Goal: Transaction & Acquisition: Purchase product/service

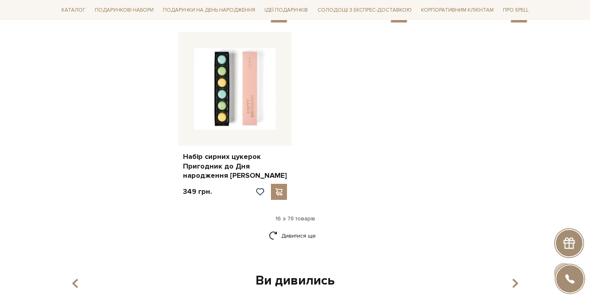
scroll to position [809, 0]
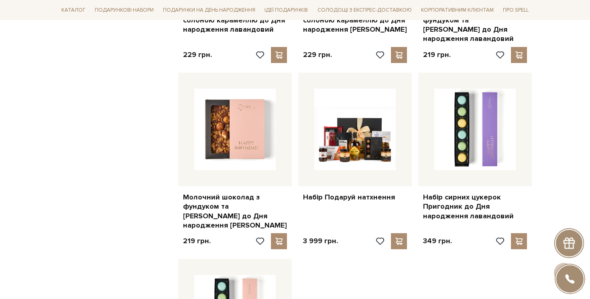
click at [557, 131] on div "Головна Подарунки Подарунки на день народження Подарунки на день народження Філ…" at bounding box center [295, 22] width 590 height 1485
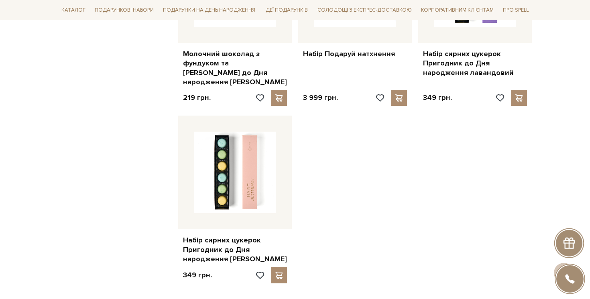
scroll to position [892, 0]
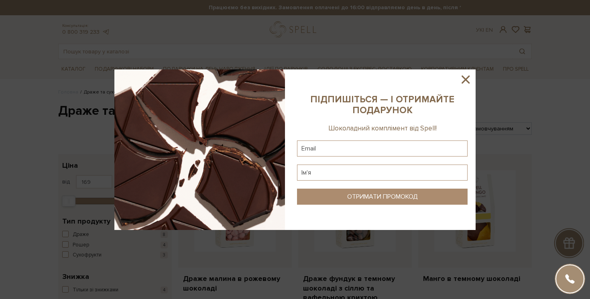
click at [469, 77] on icon at bounding box center [466, 80] width 14 height 14
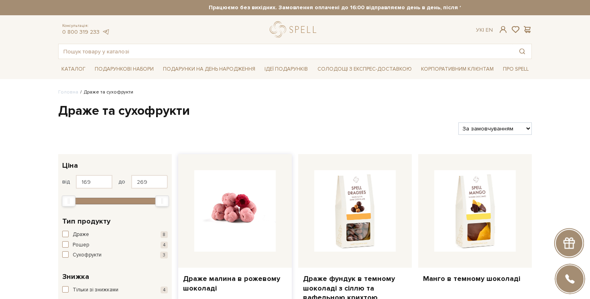
click at [250, 187] on img at bounding box center [234, 210] width 81 height 81
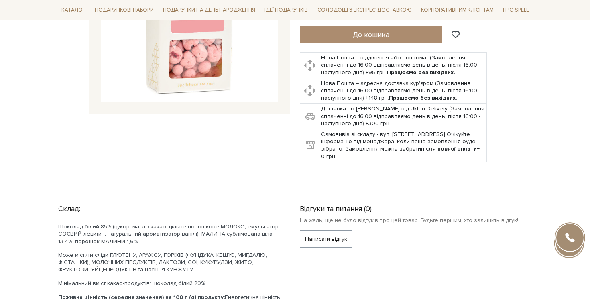
scroll to position [114, 0]
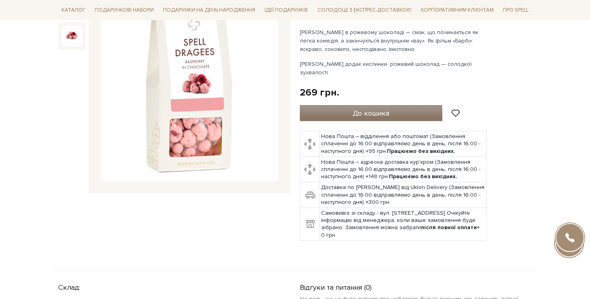
click at [388, 109] on span "До кошика" at bounding box center [371, 113] width 37 height 9
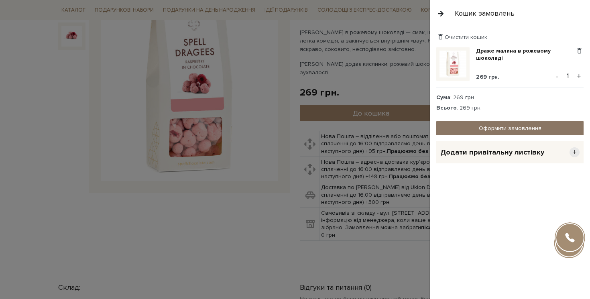
click at [474, 124] on link "Оформити замовлення" at bounding box center [509, 128] width 147 height 14
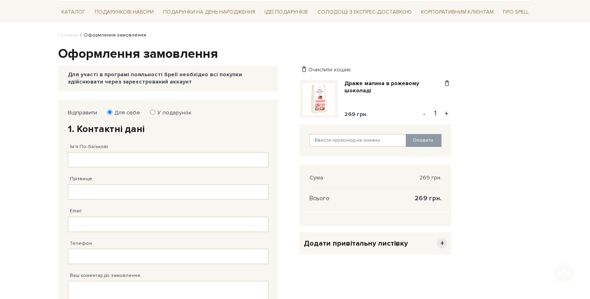
scroll to position [58, 0]
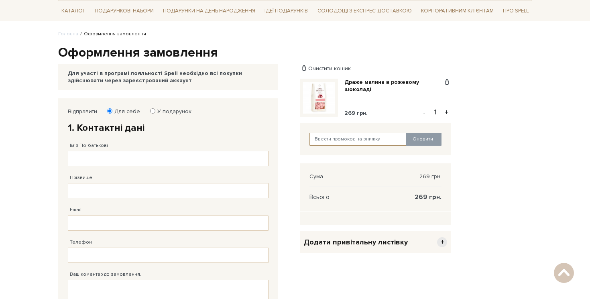
click at [330, 134] on input "text" at bounding box center [358, 139] width 97 height 13
type input "spellteam"
click at [464, 129] on div "Відправити Для себе У подарунок 1. Контактні дані Ім'я По-батькові Заповніть по…" at bounding box center [294, 265] width 483 height 334
click at [418, 136] on button "Оновити" at bounding box center [424, 139] width 36 height 13
